Goal: Entertainment & Leisure: Consume media (video, audio)

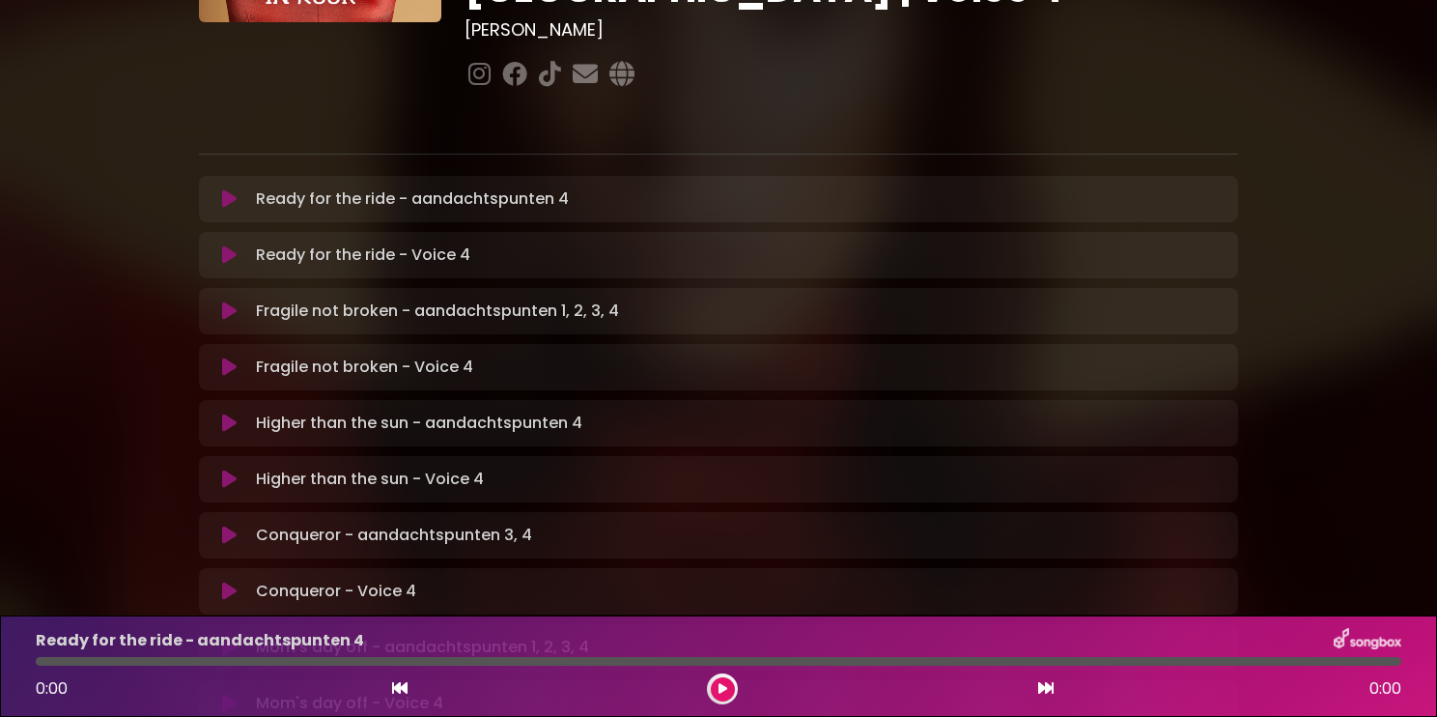
click at [233, 189] on icon at bounding box center [229, 198] width 14 height 19
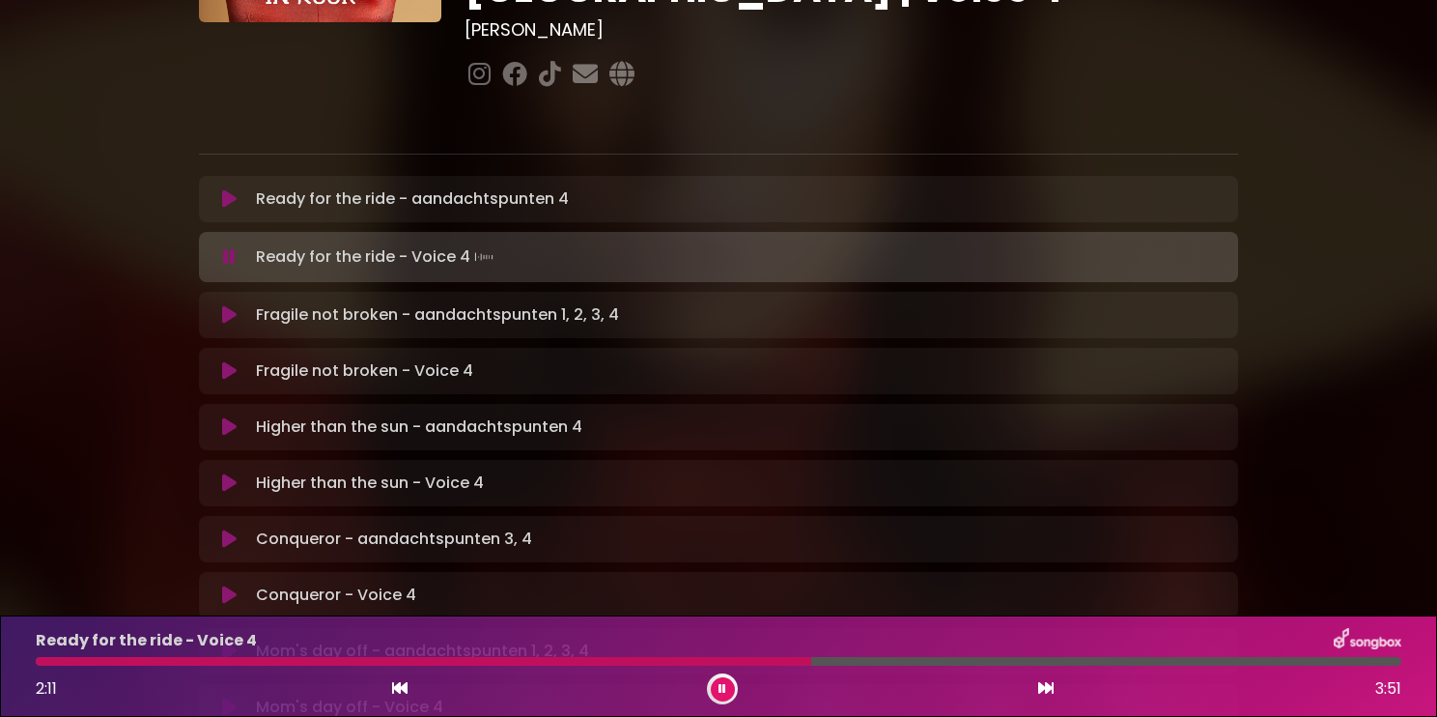
click at [229, 187] on div "Ready for the ride - aandachtspunten 4 Loading Track..." at bounding box center [719, 198] width 1016 height 23
click at [245, 189] on button at bounding box center [230, 198] width 38 height 19
click at [47, 663] on div at bounding box center [554, 661] width 1036 height 9
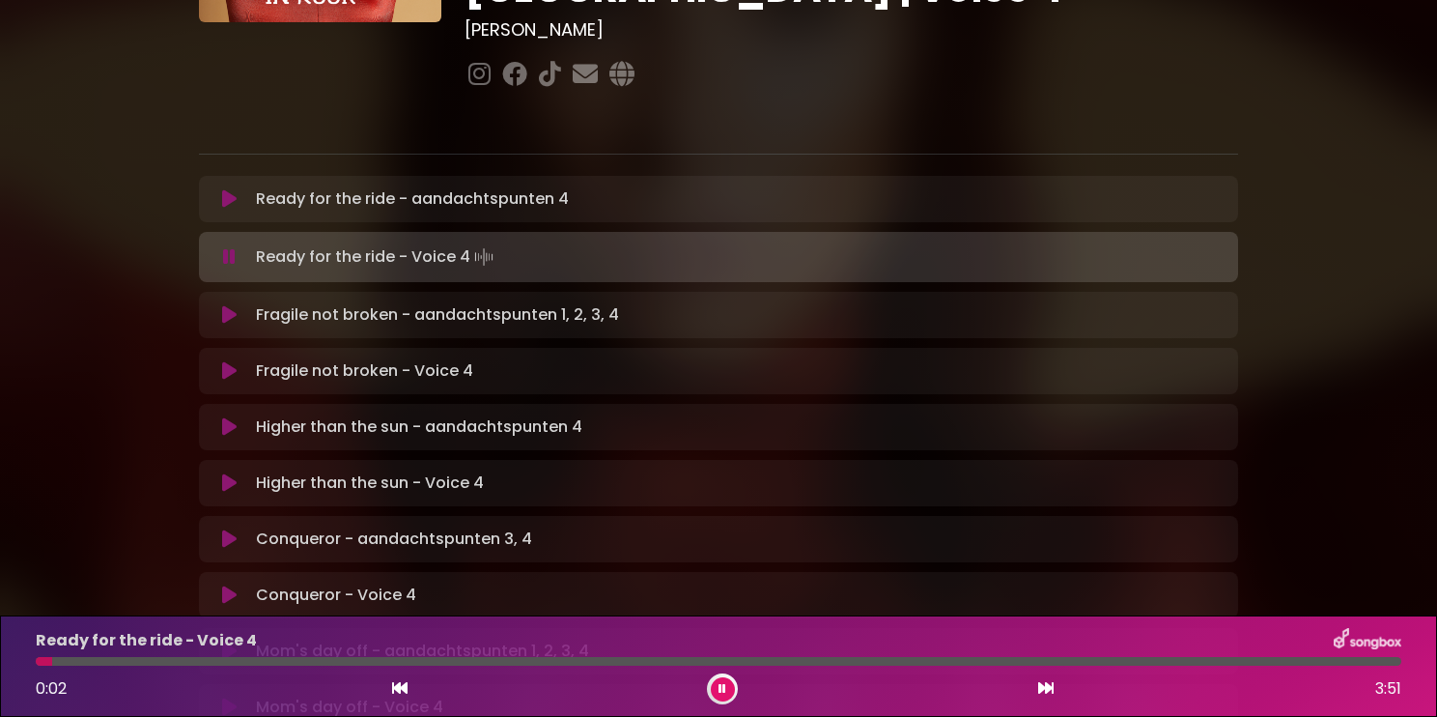
click at [38, 662] on div at bounding box center [719, 661] width 1366 height 9
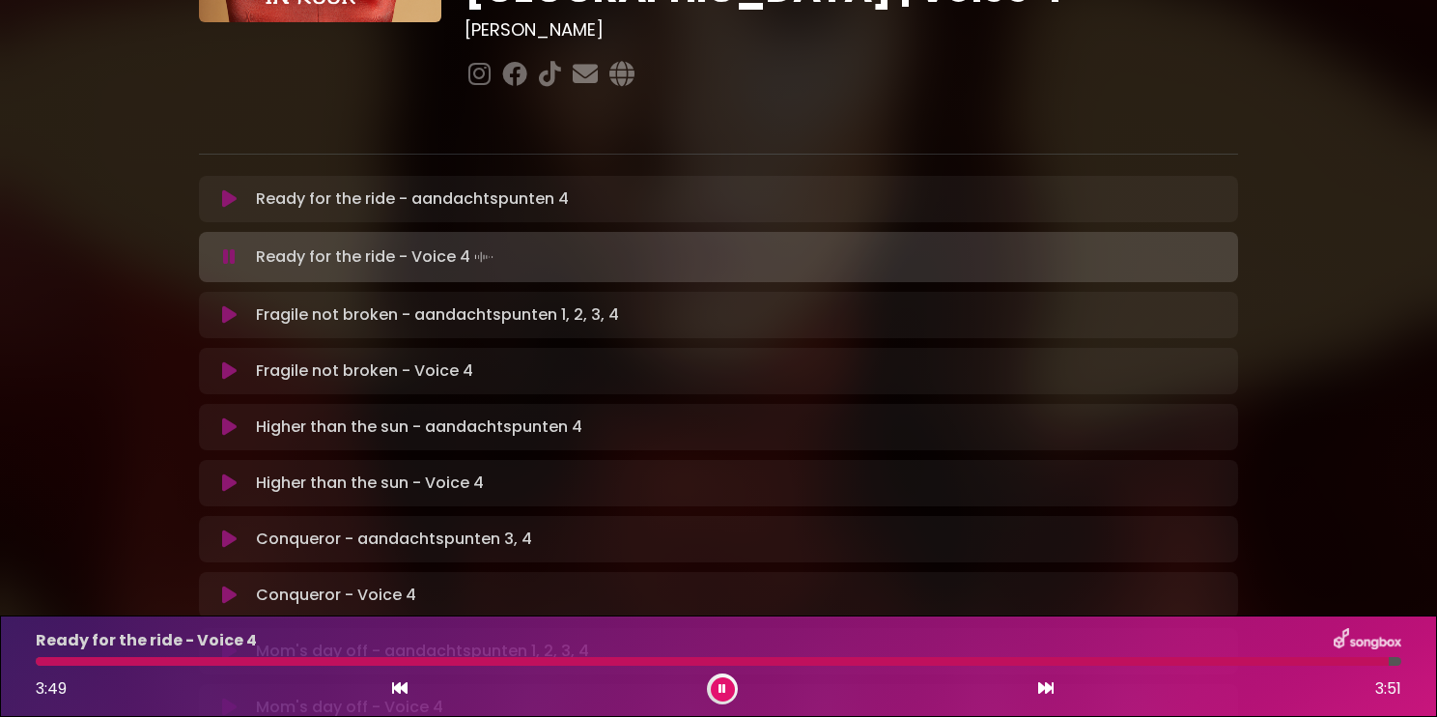
click at [236, 305] on icon at bounding box center [229, 314] width 14 height 19
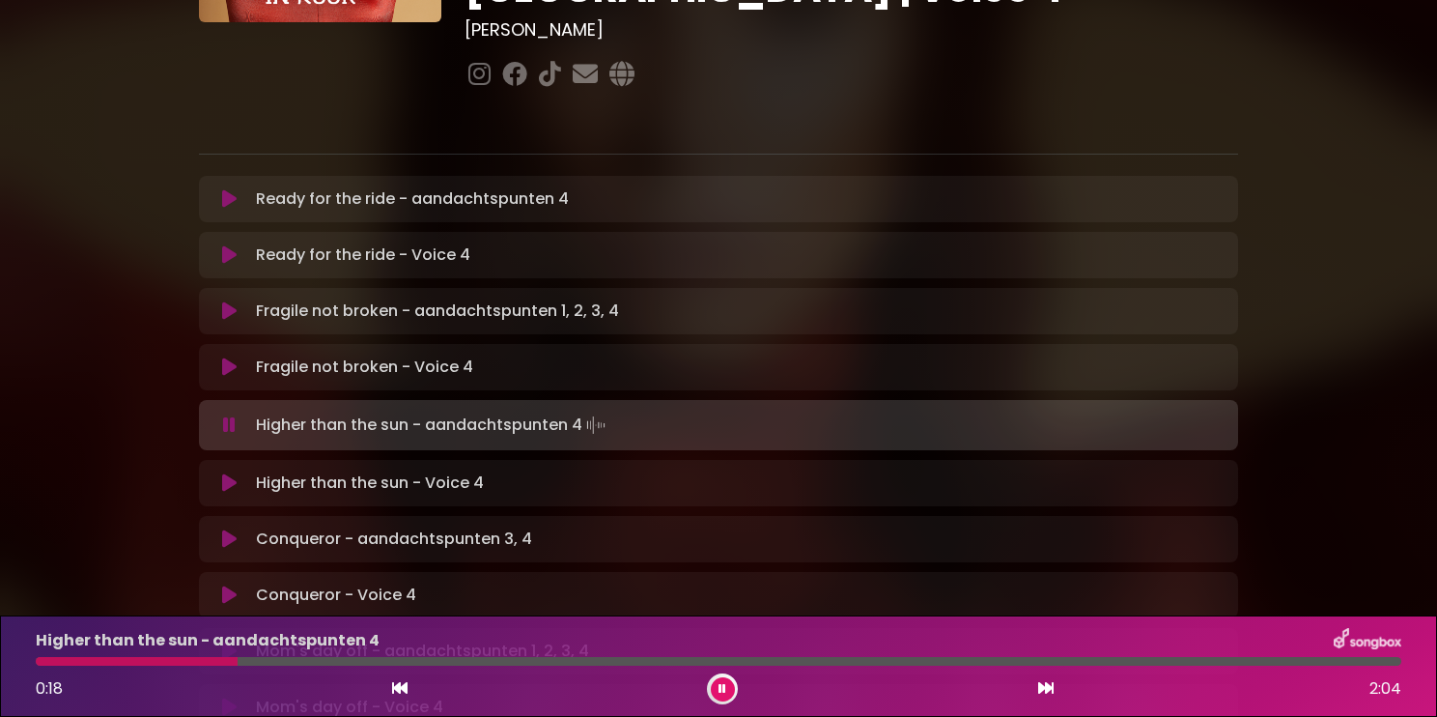
click at [227, 357] on icon at bounding box center [229, 366] width 14 height 19
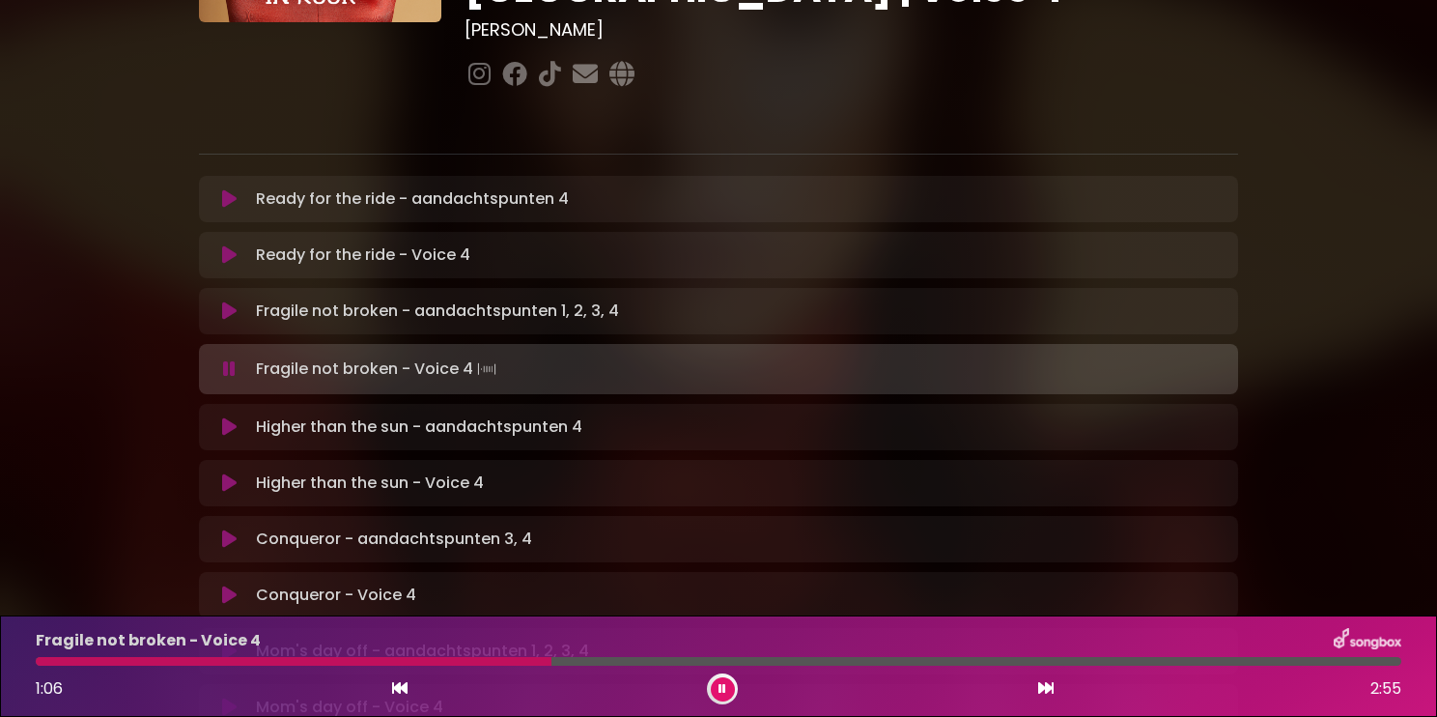
click at [228, 359] on icon at bounding box center [229, 368] width 13 height 19
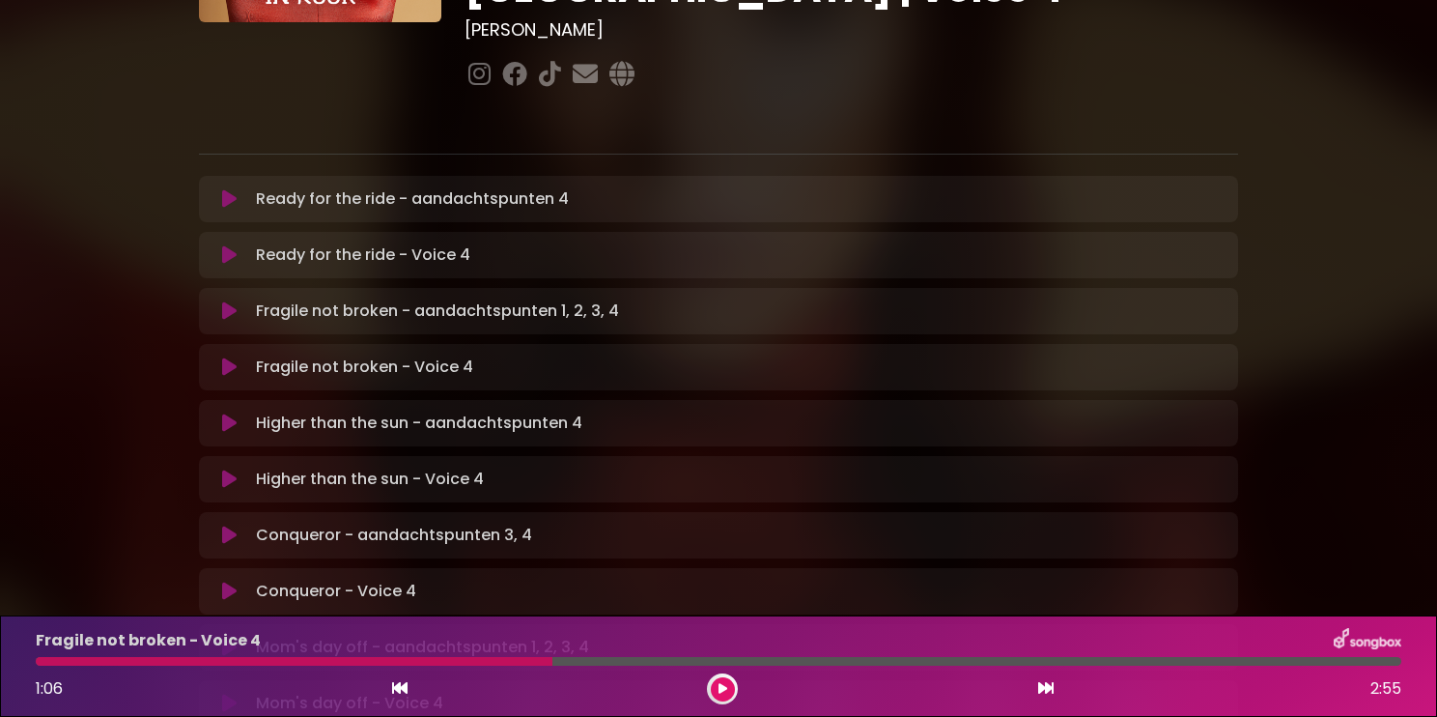
click at [40, 662] on div at bounding box center [294, 661] width 517 height 9
drag, startPoint x: 544, startPoint y: 660, endPoint x: 131, endPoint y: 657, distance: 412.5
click at [178, 658] on div at bounding box center [294, 661] width 517 height 9
click at [290, 299] on p "Fragile not broken - aandachtspunten 1, 2, 3, 4 Loading Track..." at bounding box center [437, 310] width 363 height 23
click at [232, 301] on icon at bounding box center [229, 310] width 14 height 19
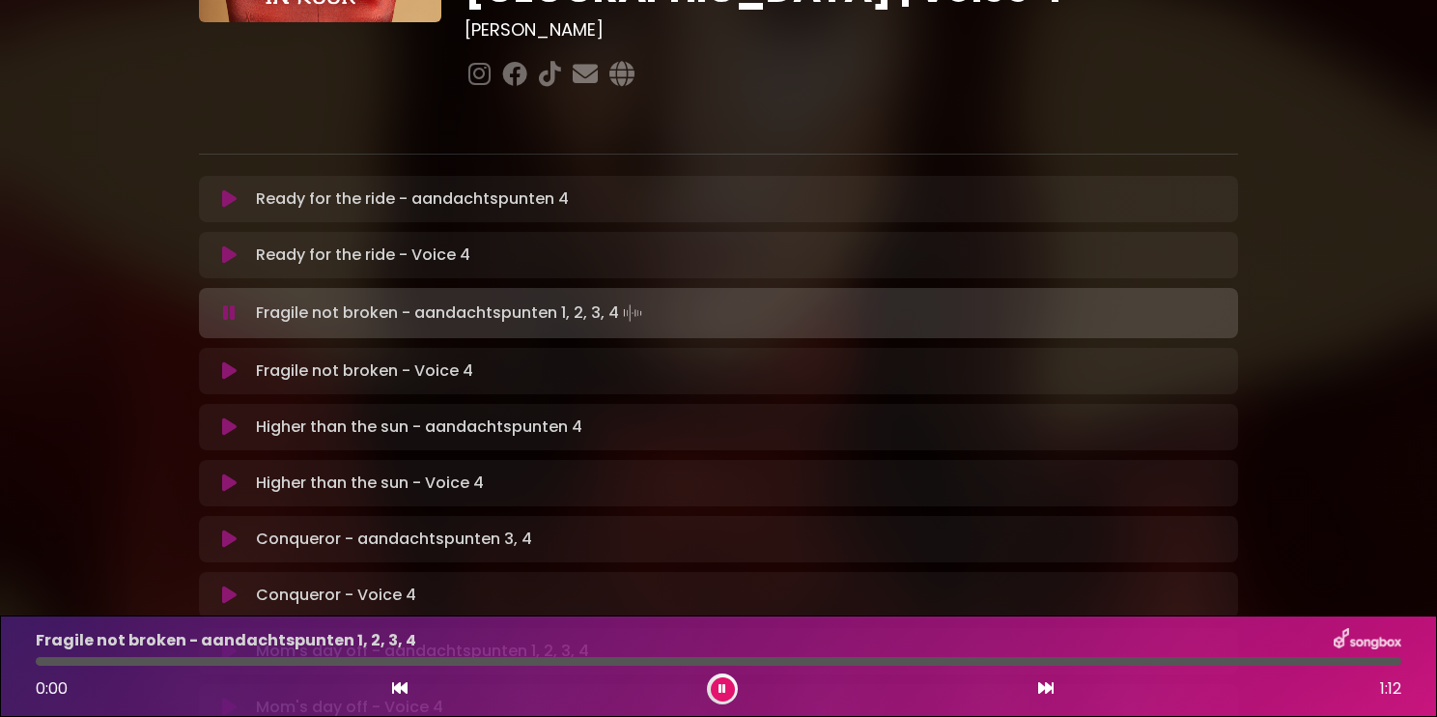
click at [221, 348] on div "Fragile not broken - Voice 4 Loading Track... Your Feedback Name" at bounding box center [718, 371] width 1039 height 46
click at [228, 361] on icon at bounding box center [229, 370] width 14 height 19
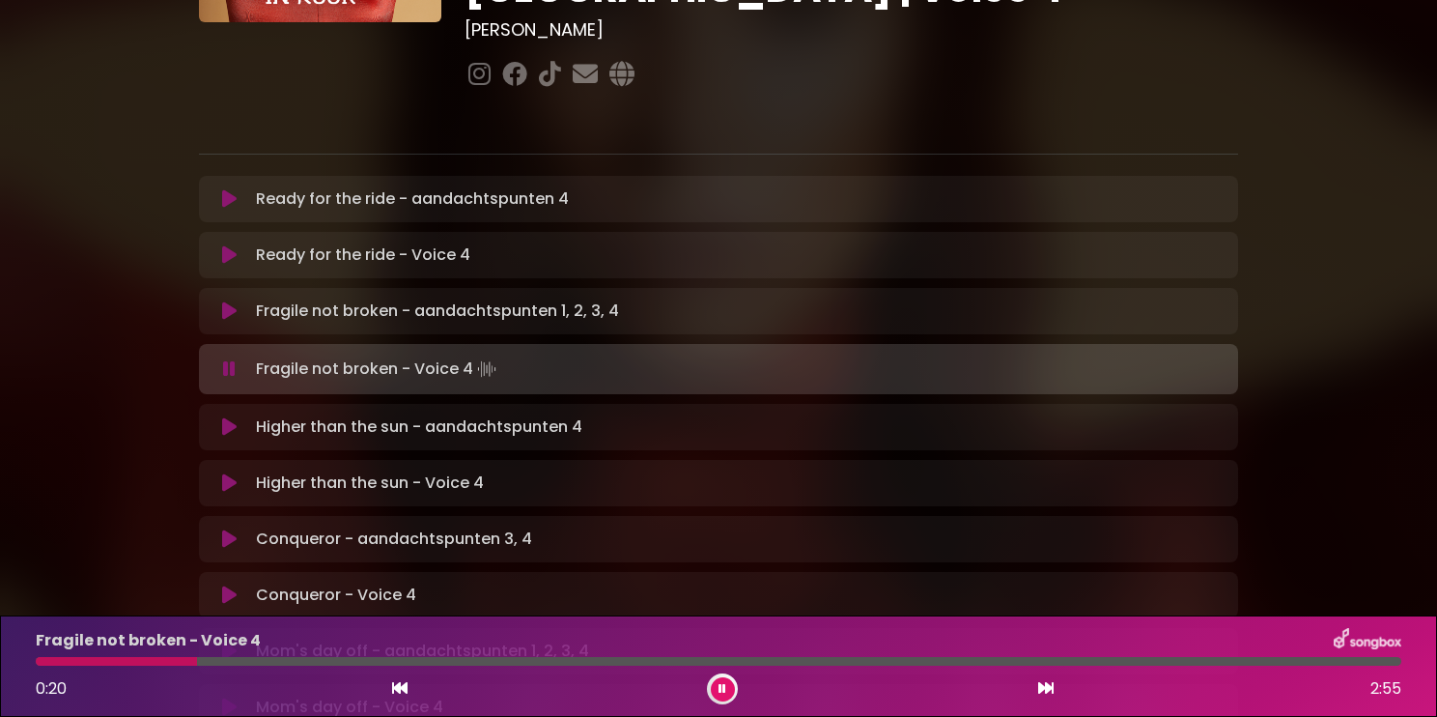
click at [32, 660] on div at bounding box center [718, 661] width 1389 height 9
drag, startPoint x: 193, startPoint y: 665, endPoint x: 167, endPoint y: 664, distance: 26.1
click at [167, 664] on div at bounding box center [119, 661] width 167 height 9
click at [399, 691] on icon at bounding box center [399, 687] width 15 height 15
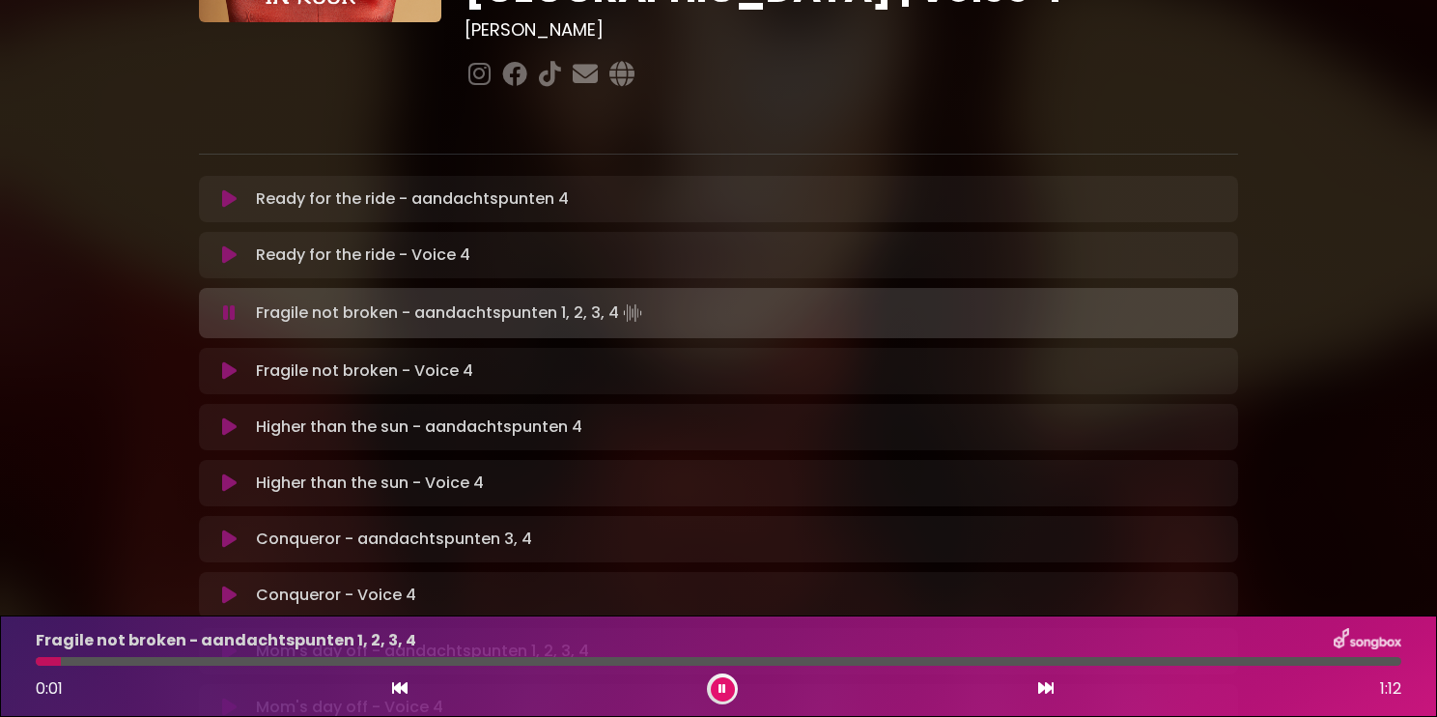
click at [1050, 689] on icon at bounding box center [1046, 687] width 15 height 15
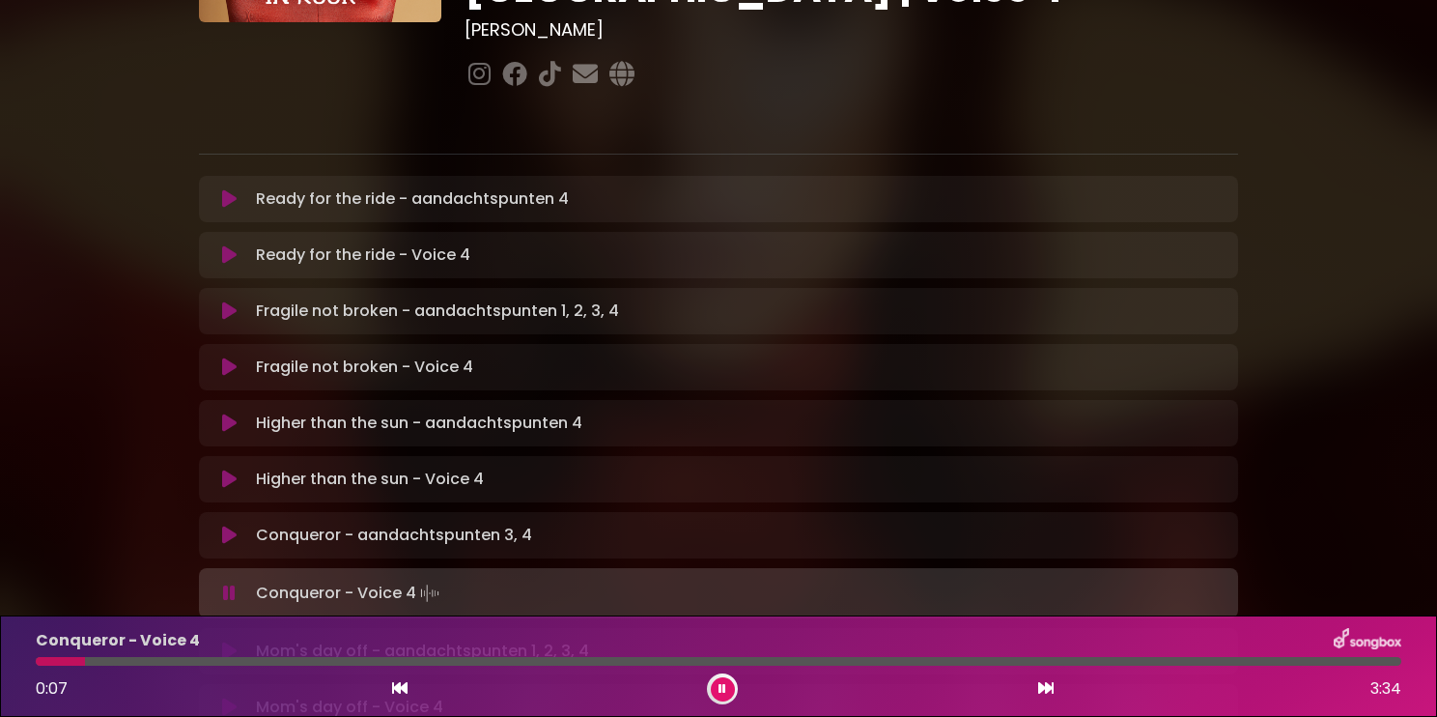
click at [726, 690] on button at bounding box center [723, 689] width 24 height 24
